Goal: Transaction & Acquisition: Purchase product/service

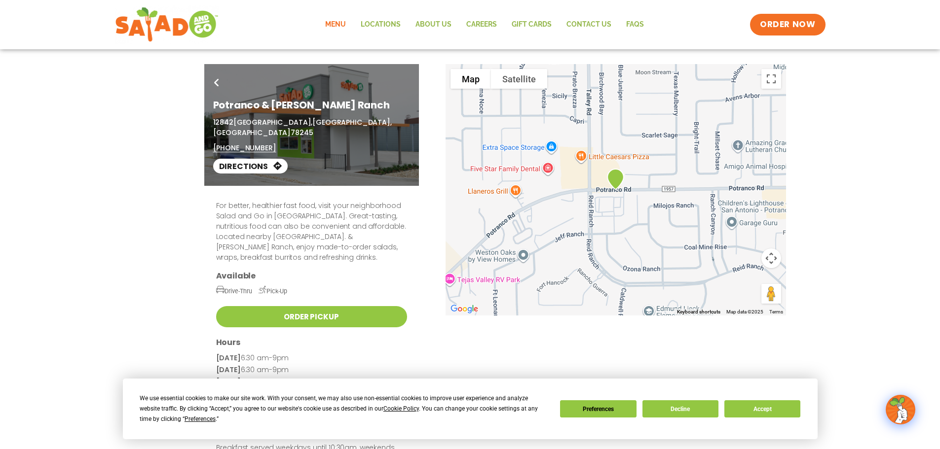
click at [333, 25] on link "Menu" at bounding box center [336, 24] width 36 height 23
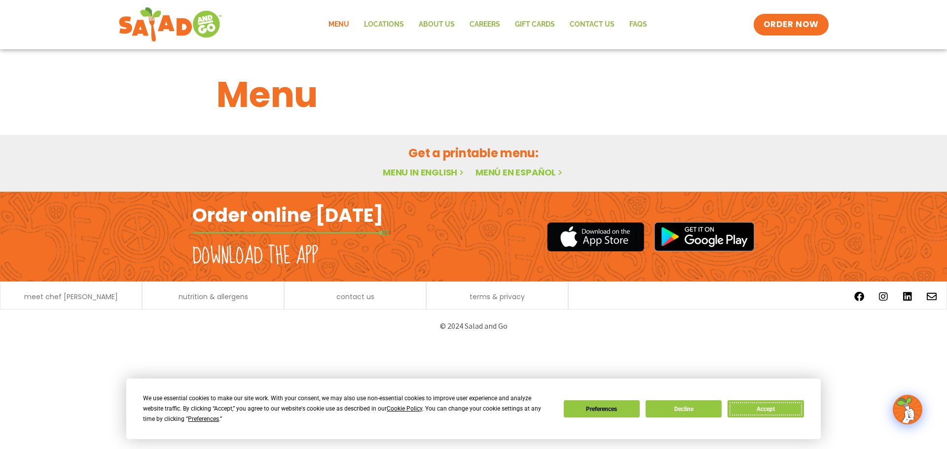
click at [775, 408] on button "Accept" at bounding box center [766, 409] width 76 height 17
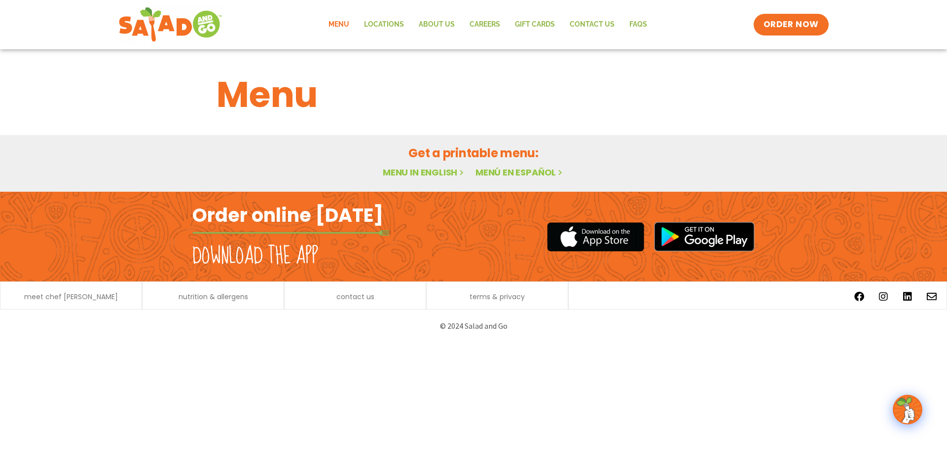
click at [342, 24] on link "Menu" at bounding box center [339, 24] width 36 height 23
click at [343, 24] on link "Menu" at bounding box center [339, 24] width 36 height 23
click at [341, 24] on link "Menu" at bounding box center [339, 24] width 36 height 23
click at [797, 25] on span "ORDER NOW" at bounding box center [791, 24] width 61 height 13
